Goal: Task Accomplishment & Management: Manage account settings

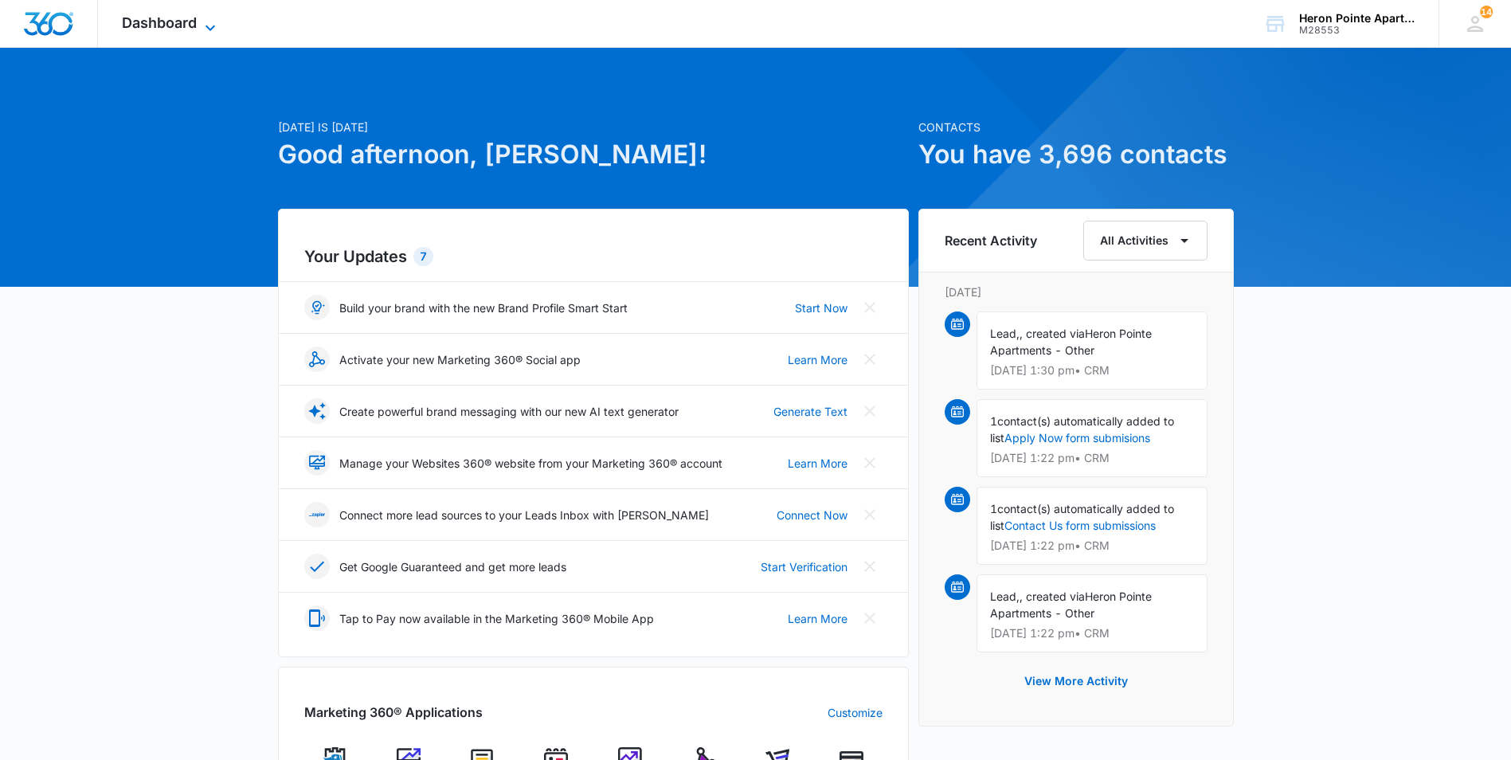
click at [139, 27] on span "Dashboard" at bounding box center [159, 22] width 75 height 17
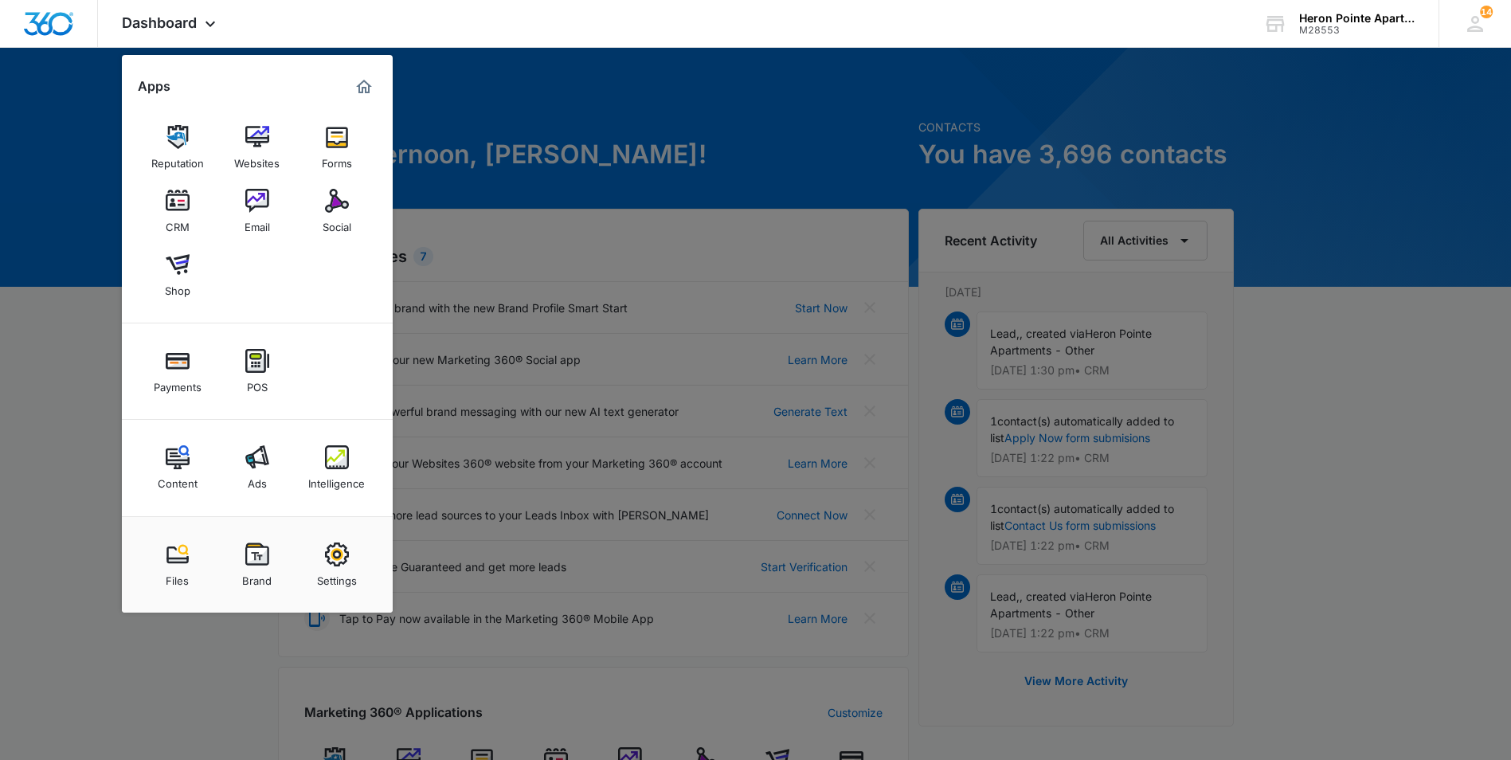
click at [174, 204] on img at bounding box center [178, 201] width 24 height 24
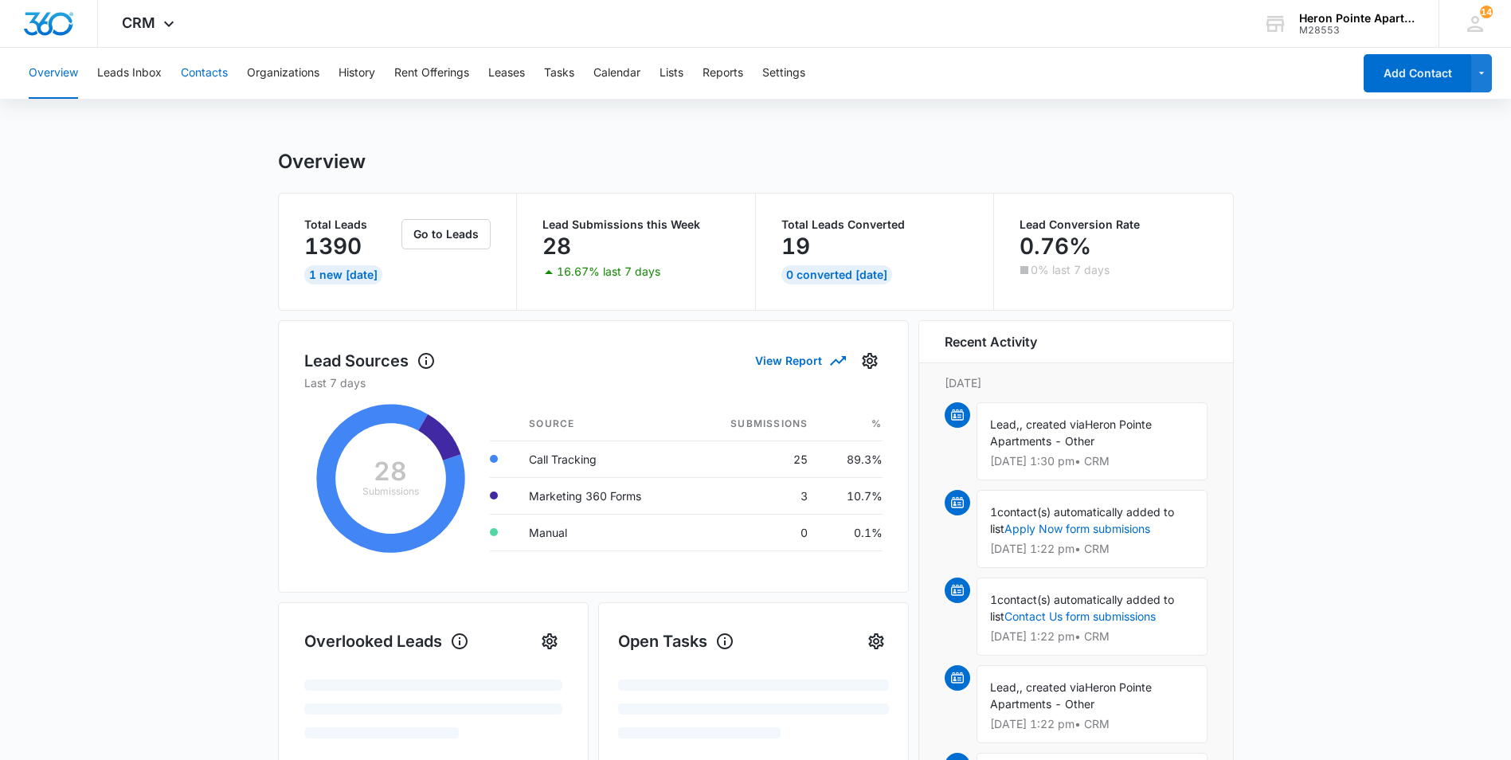
click at [228, 80] on button "Contacts" at bounding box center [204, 73] width 47 height 51
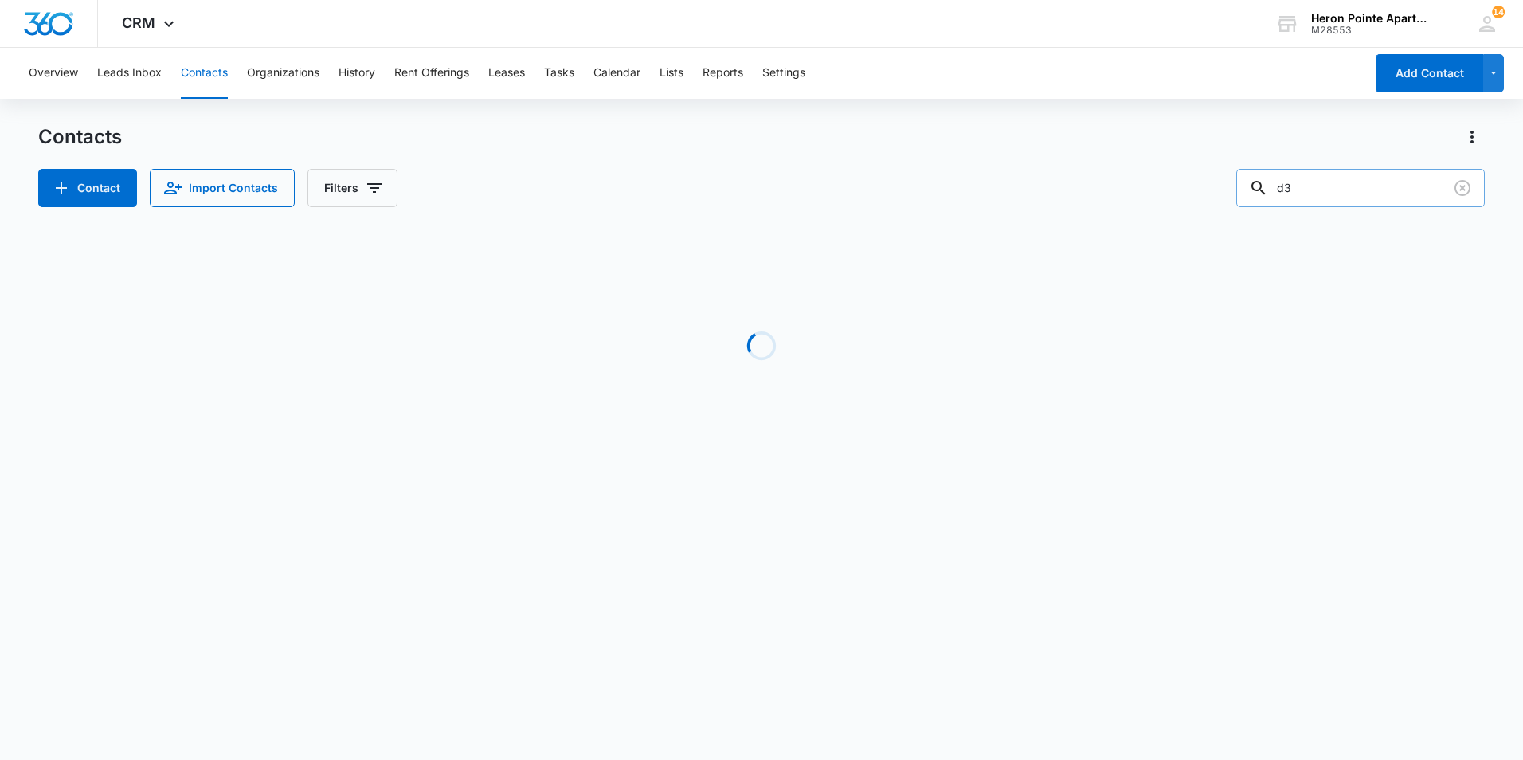
click at [1357, 190] on input "d3" at bounding box center [1360, 188] width 248 height 38
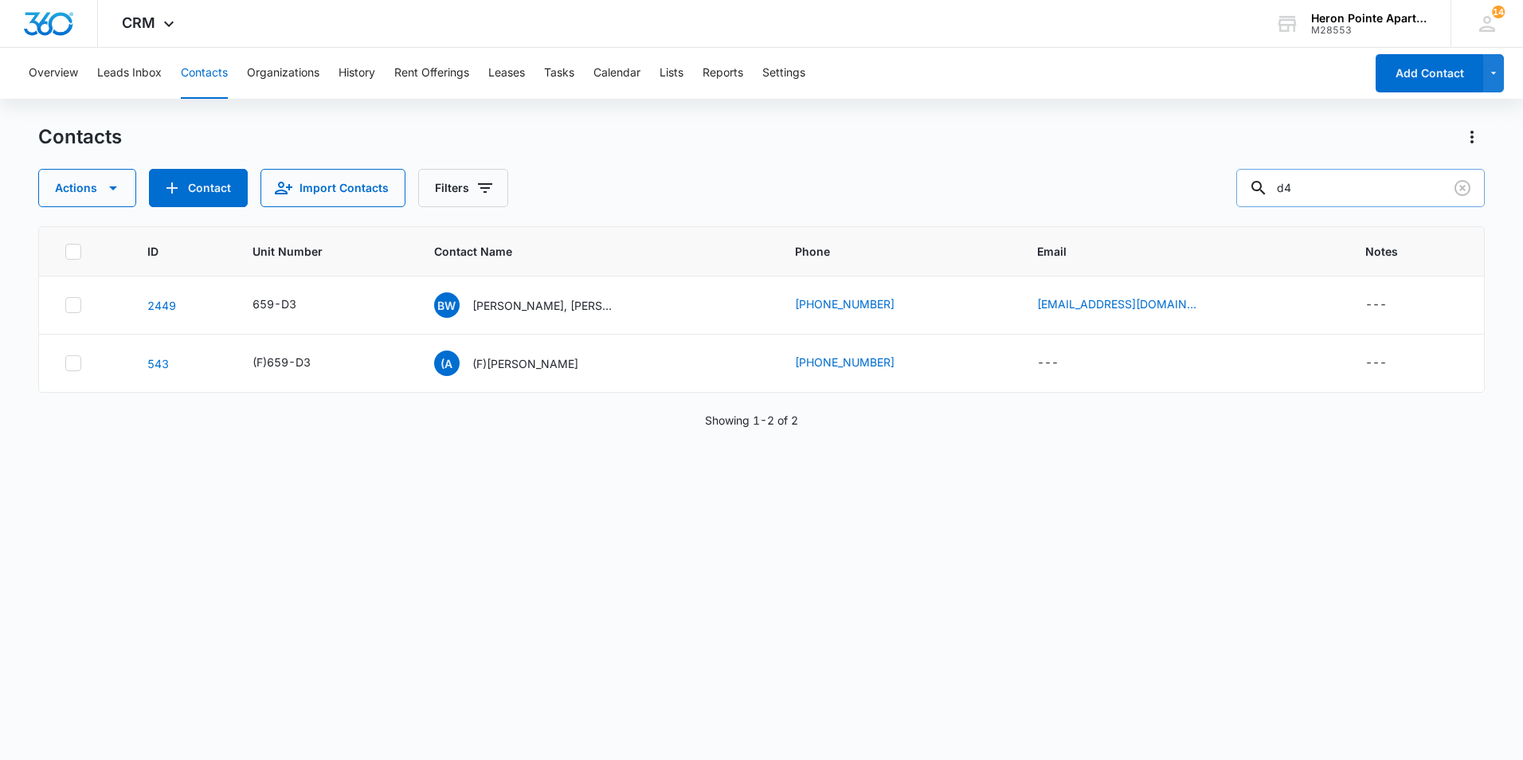
type input "d4"
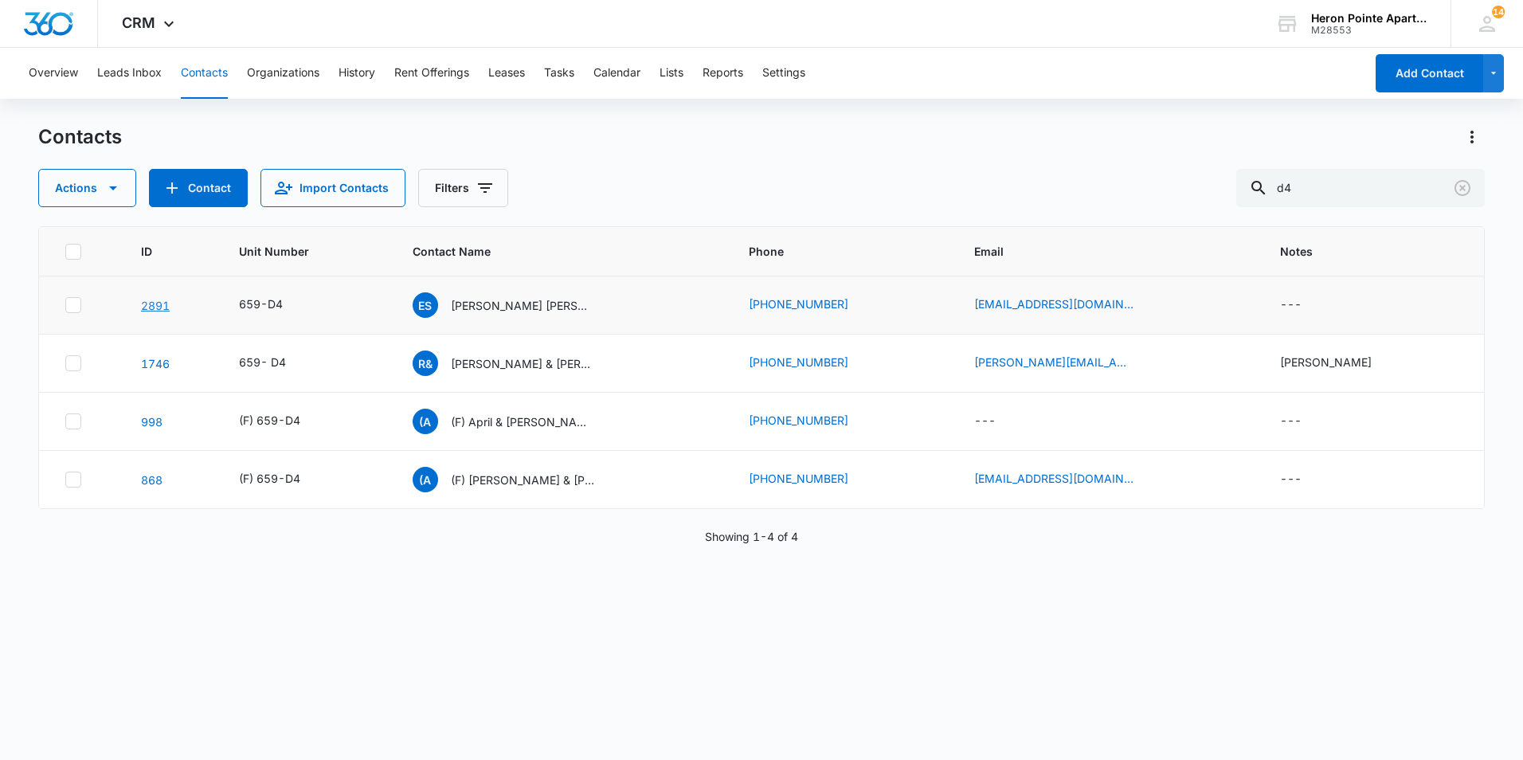
click at [151, 311] on link "2891" at bounding box center [155, 306] width 29 height 14
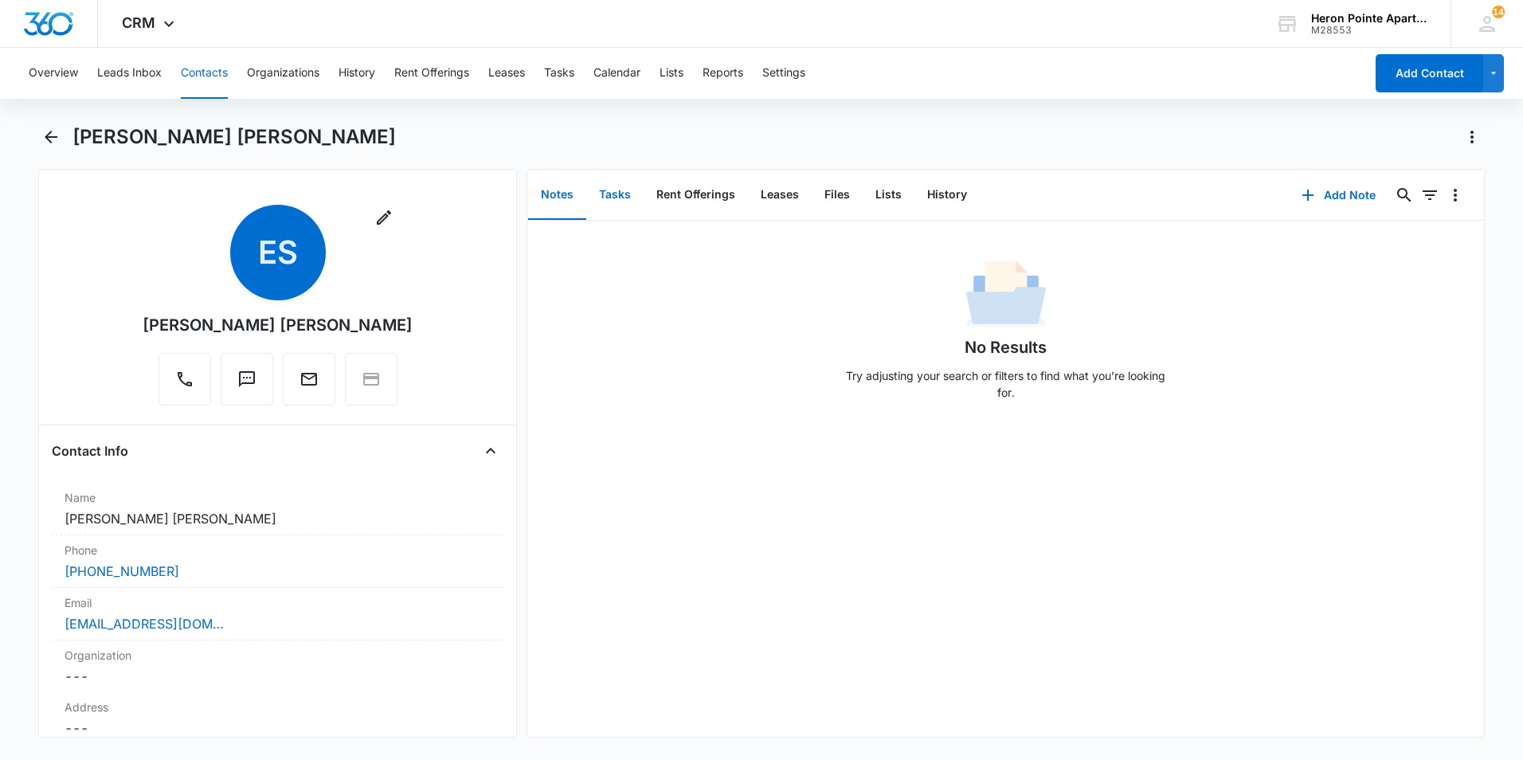
click at [604, 202] on button "Tasks" at bounding box center [614, 194] width 57 height 49
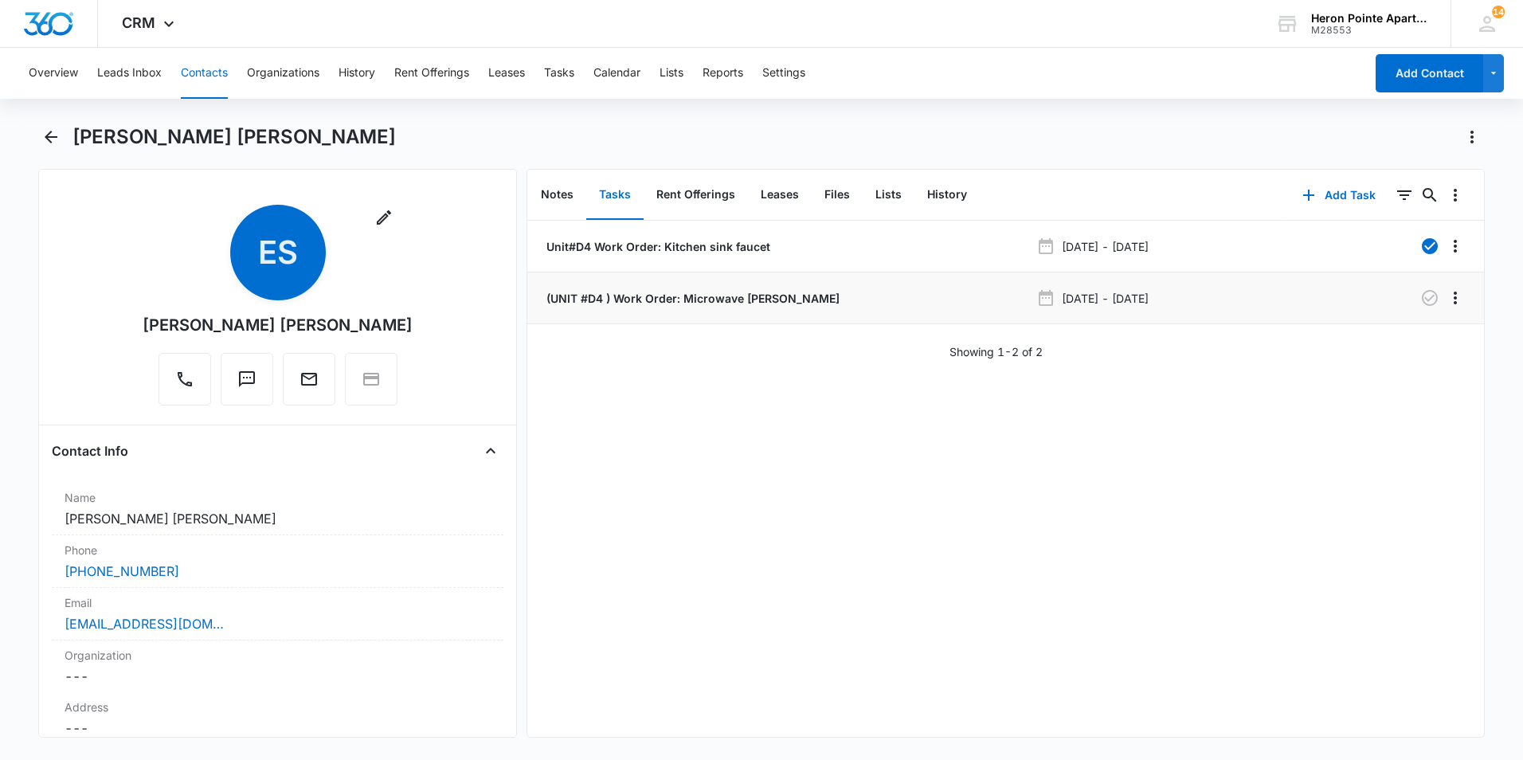
click at [768, 303] on p "(UNIT #D4 ) Work Order: Microwave Braker" at bounding box center [691, 298] width 296 height 17
